Goal: Task Accomplishment & Management: Manage account settings

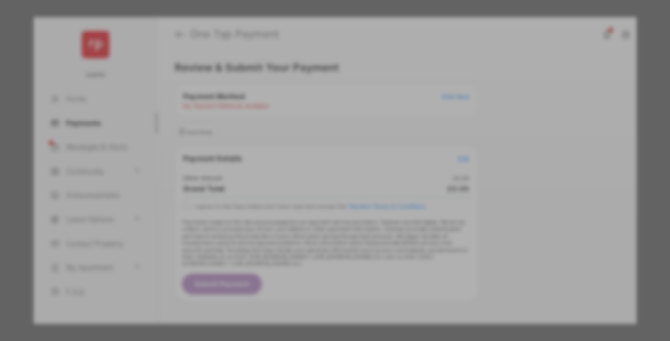
scroll to position [8, 0]
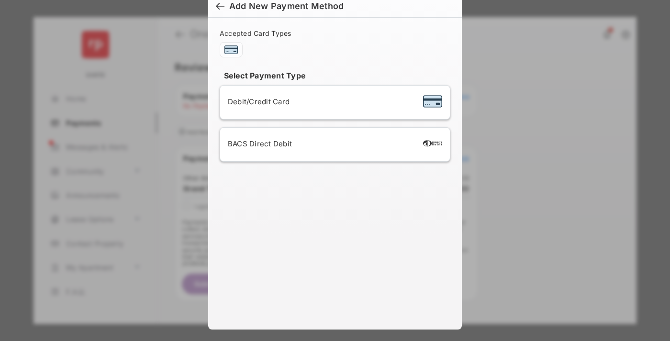
click at [333, 145] on div "BACS Direct Debit" at bounding box center [335, 145] width 215 height 18
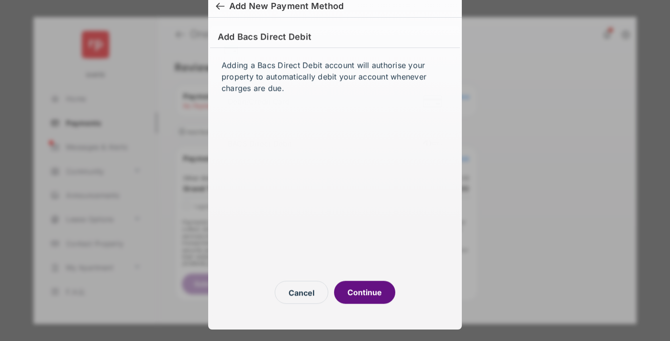
click at [365, 293] on button "Continue" at bounding box center [364, 292] width 61 height 23
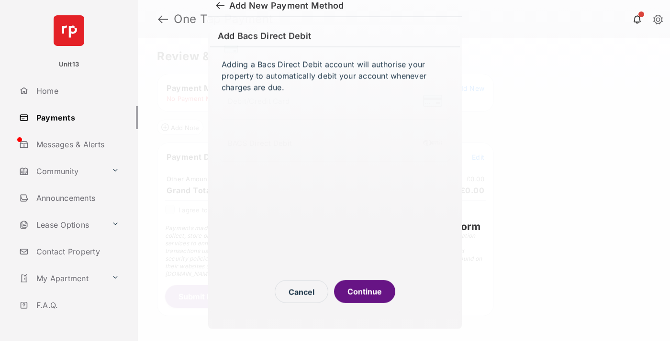
scroll to position [3, 0]
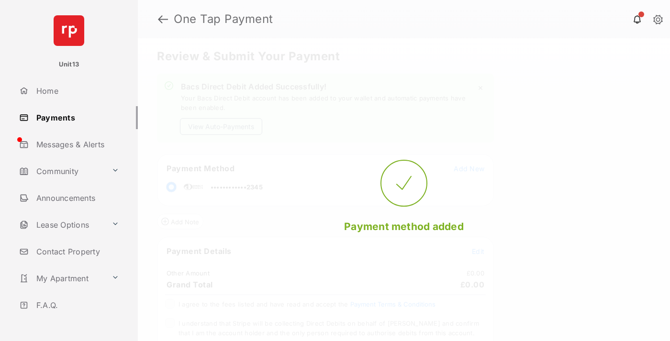
click at [221, 126] on button "View Auto-Payments" at bounding box center [221, 126] width 82 height 17
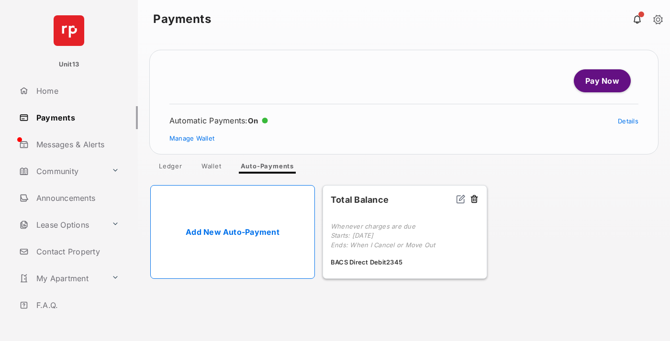
click at [192, 138] on link "Manage Wallet" at bounding box center [192, 139] width 45 height 8
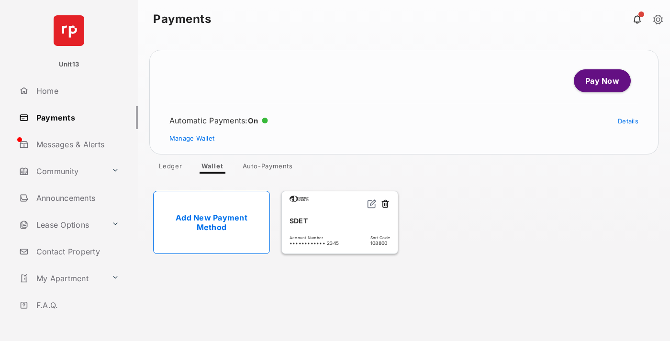
click at [386, 205] on button at bounding box center [386, 204] width 10 height 11
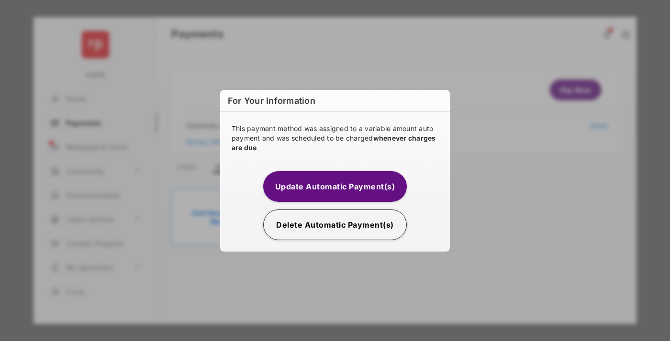
click at [335, 225] on button "Delete Automatic Payment(s)" at bounding box center [335, 225] width 144 height 31
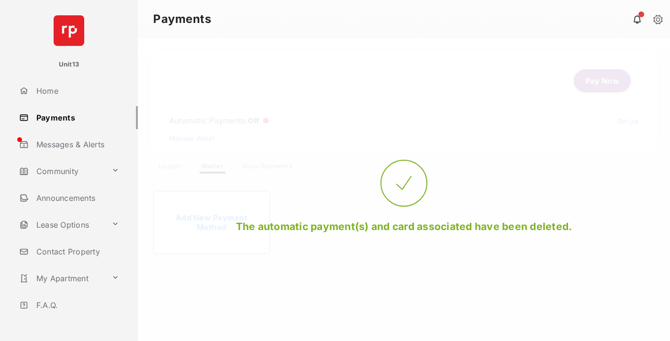
click at [212, 223] on link "Add New Payment Method" at bounding box center [211, 222] width 117 height 63
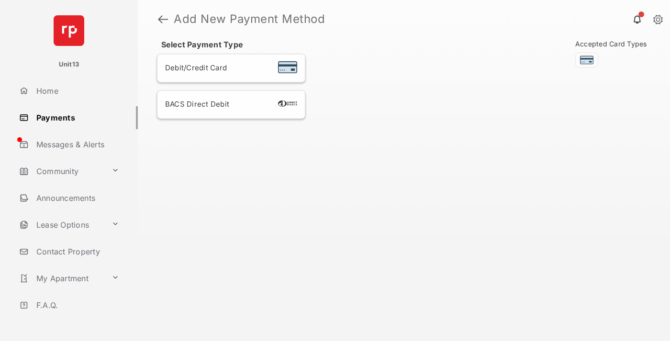
click at [231, 104] on div "BACS Direct Debit" at bounding box center [231, 105] width 132 height 12
